Goal: Task Accomplishment & Management: Manage account settings

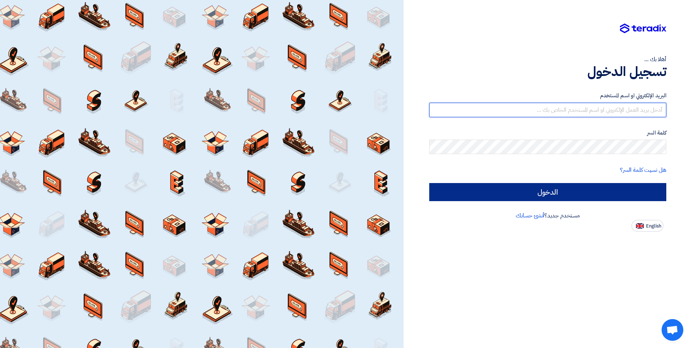
type input "inas.a@elbassiouni.com"
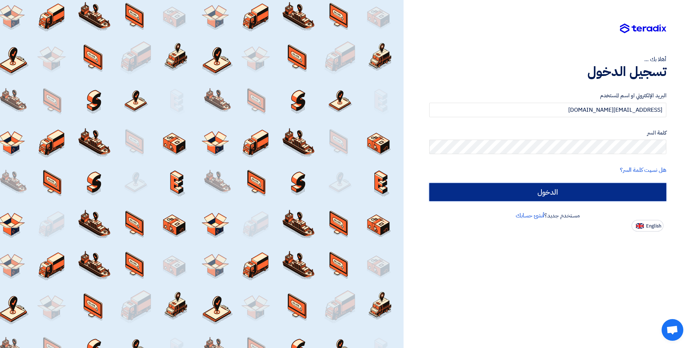
click at [512, 187] on input "الدخول" at bounding box center [547, 192] width 237 height 18
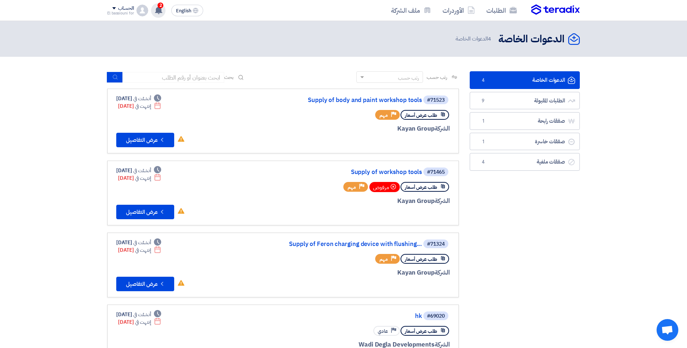
click at [160, 12] on use at bounding box center [158, 10] width 7 height 8
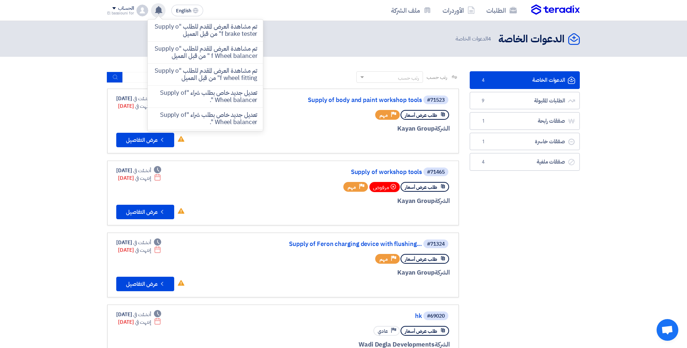
click at [160, 12] on use at bounding box center [158, 10] width 7 height 8
